Goal: Communication & Community: Ask a question

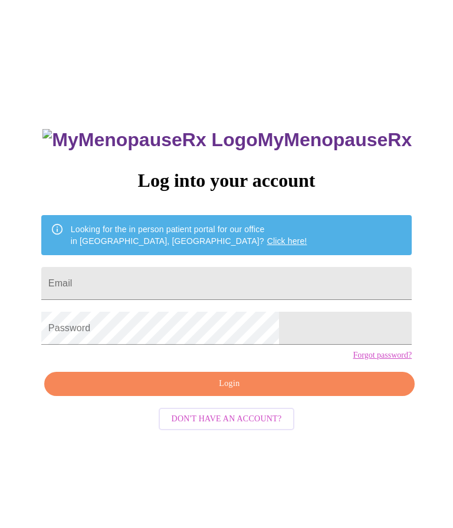
click at [207, 280] on input "Email" at bounding box center [226, 283] width 370 height 33
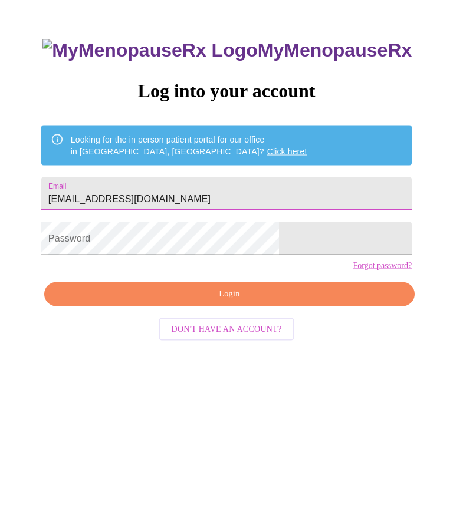
type input "[EMAIL_ADDRESS][DOMAIN_NAME]"
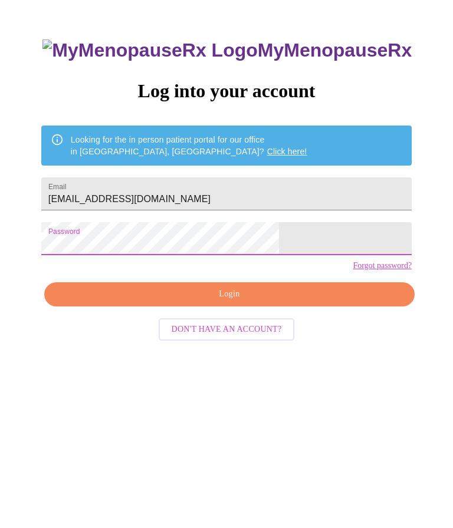
click at [257, 377] on span "Login" at bounding box center [229, 384] width 343 height 15
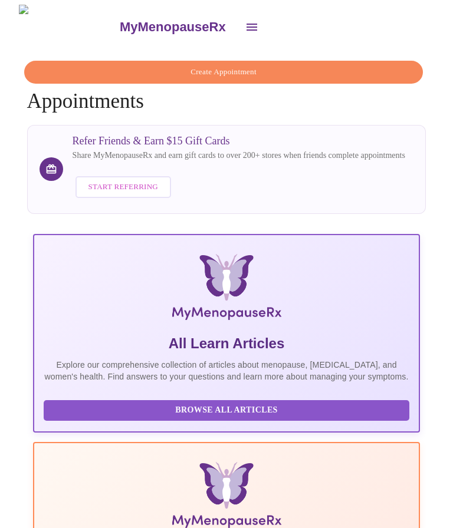
click at [237, 28] on button "open drawer" at bounding box center [251, 27] width 28 height 28
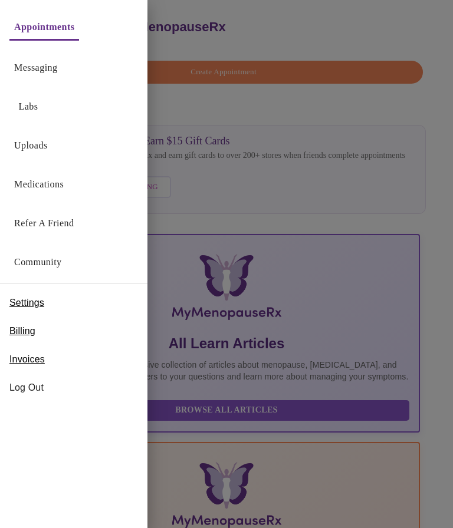
click at [55, 62] on link "Messaging" at bounding box center [35, 68] width 43 height 16
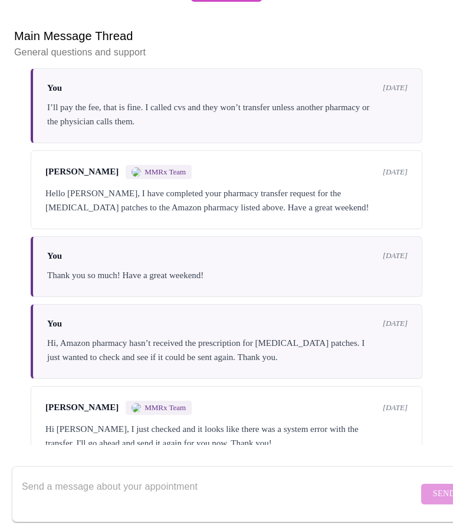
scroll to position [102, 0]
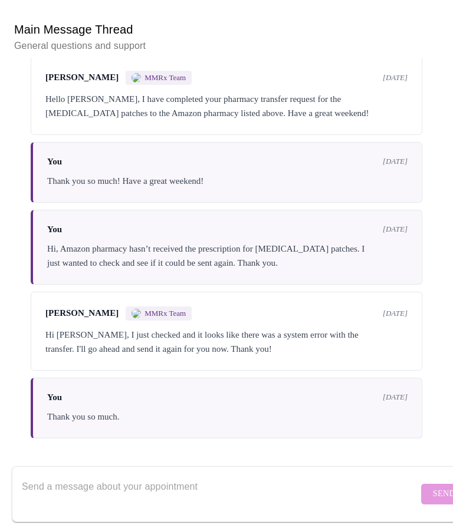
click at [305, 513] on textarea "Send a message about your appointment" at bounding box center [220, 494] width 396 height 38
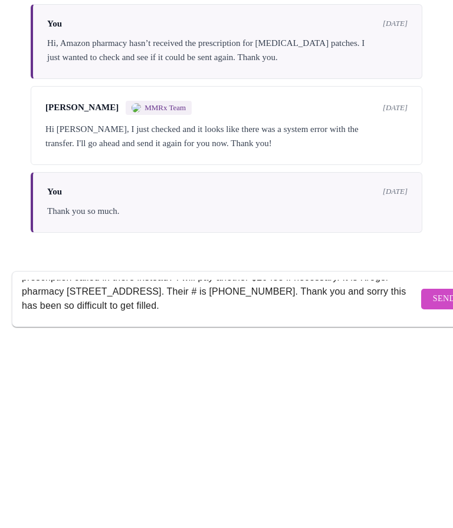
scroll to position [42, 0]
type textarea "Hi, Amazon pharmacy is not receiving the [MEDICAL_DATA] patch prescription for …"
click at [433, 487] on span "Send" at bounding box center [444, 494] width 22 height 15
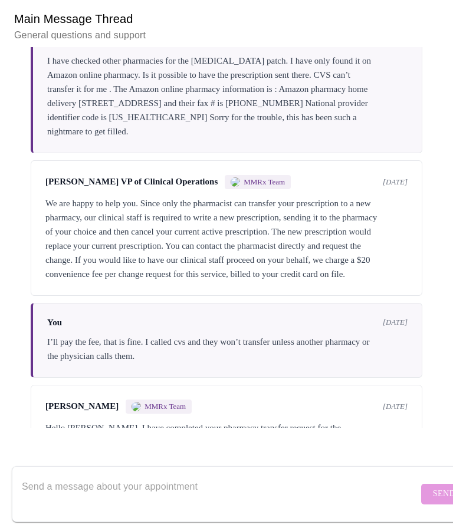
scroll to position [317, 0]
